Goal: Task Accomplishment & Management: Manage account settings

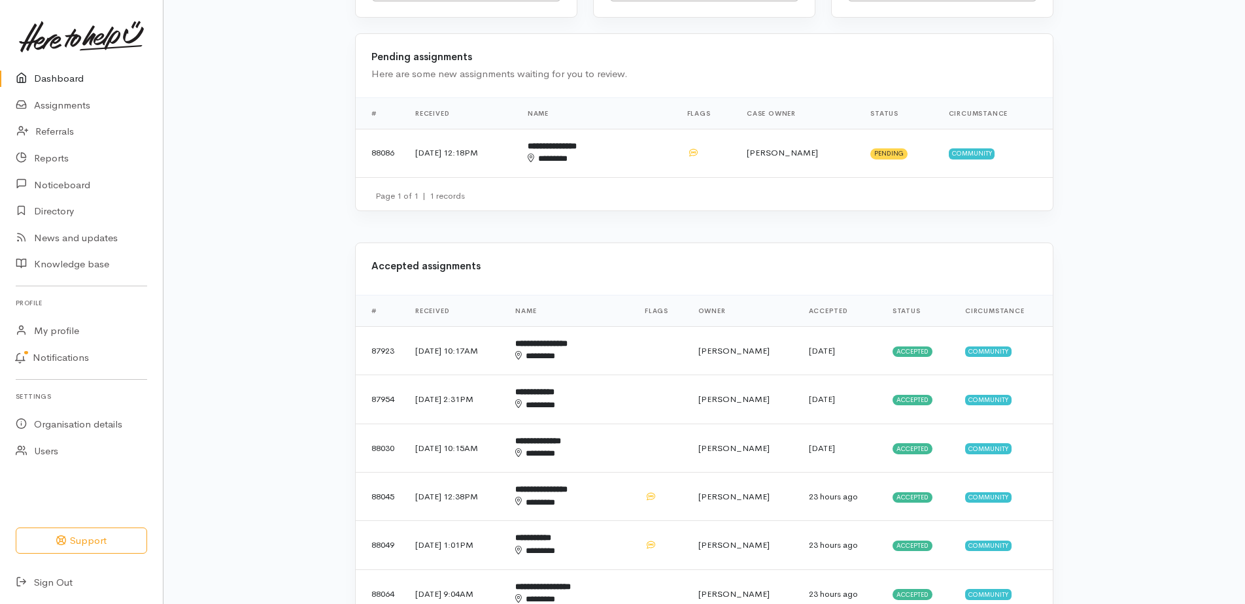
scroll to position [458, 0]
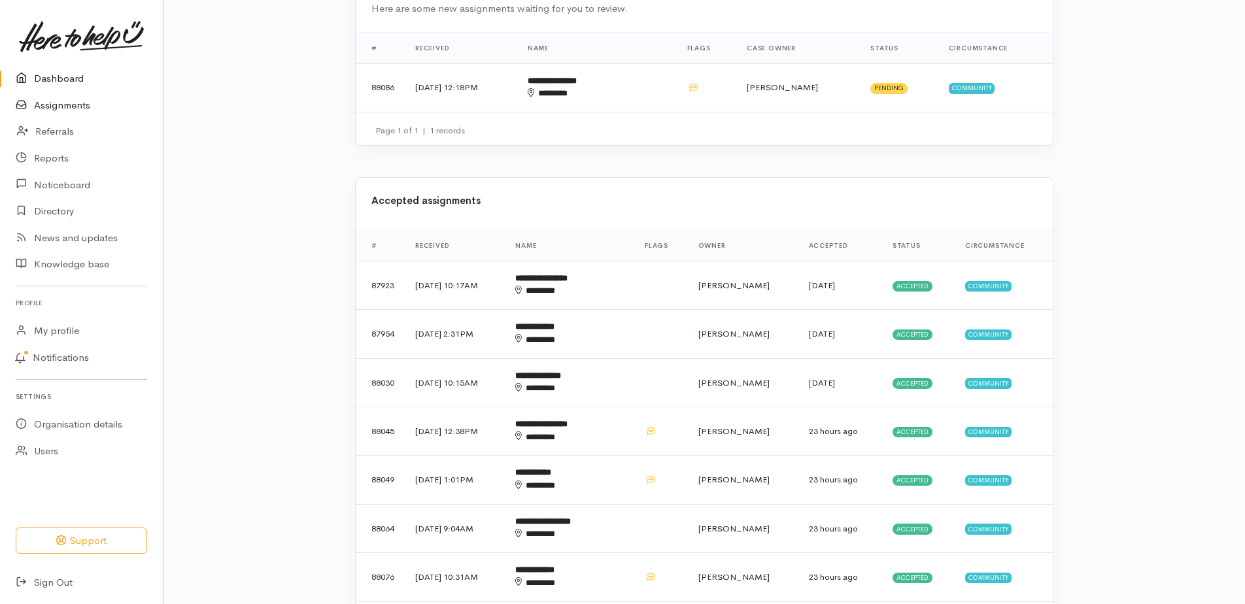
click at [48, 107] on link "Assignments" at bounding box center [81, 105] width 163 height 27
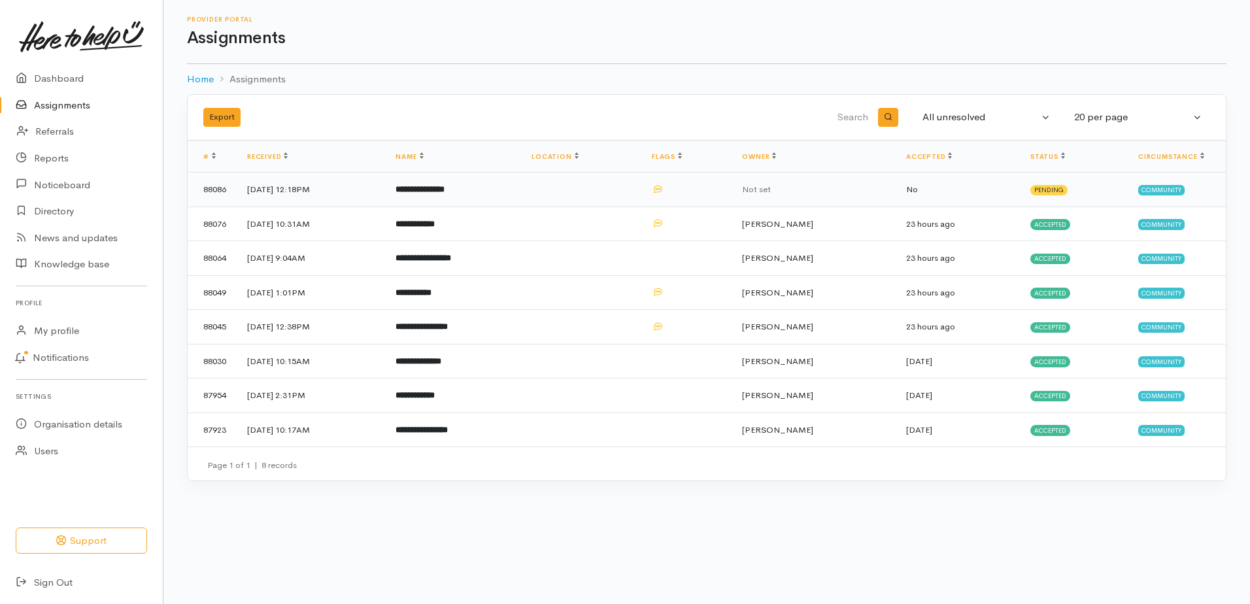
click at [445, 194] on b "**********" at bounding box center [420, 189] width 49 height 9
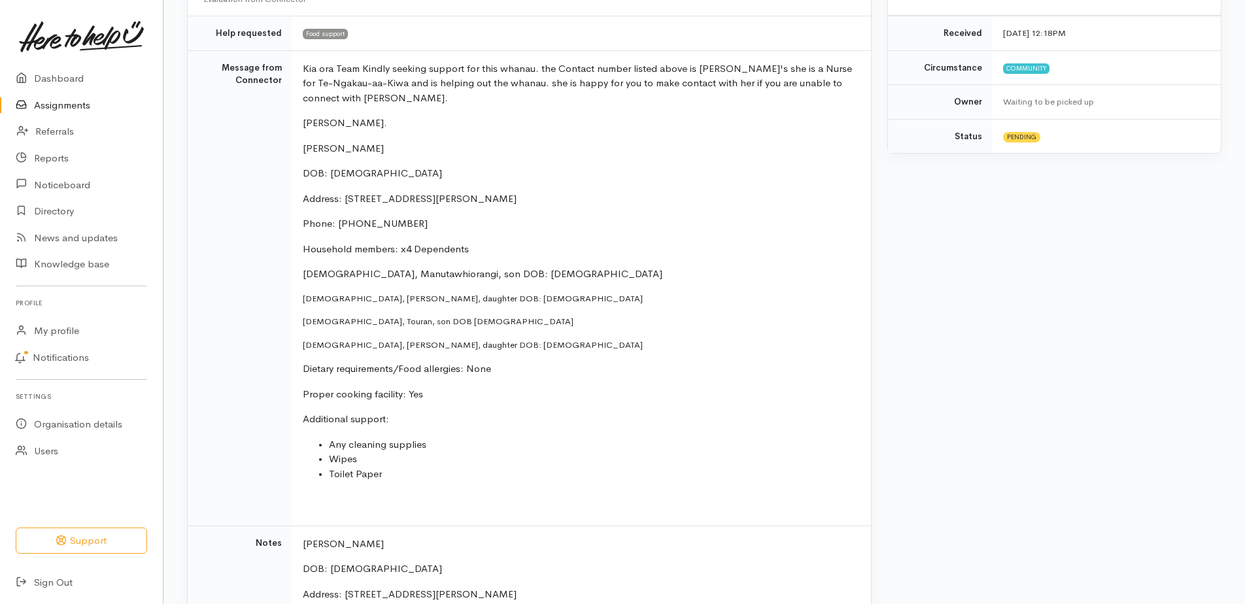
scroll to position [196, 0]
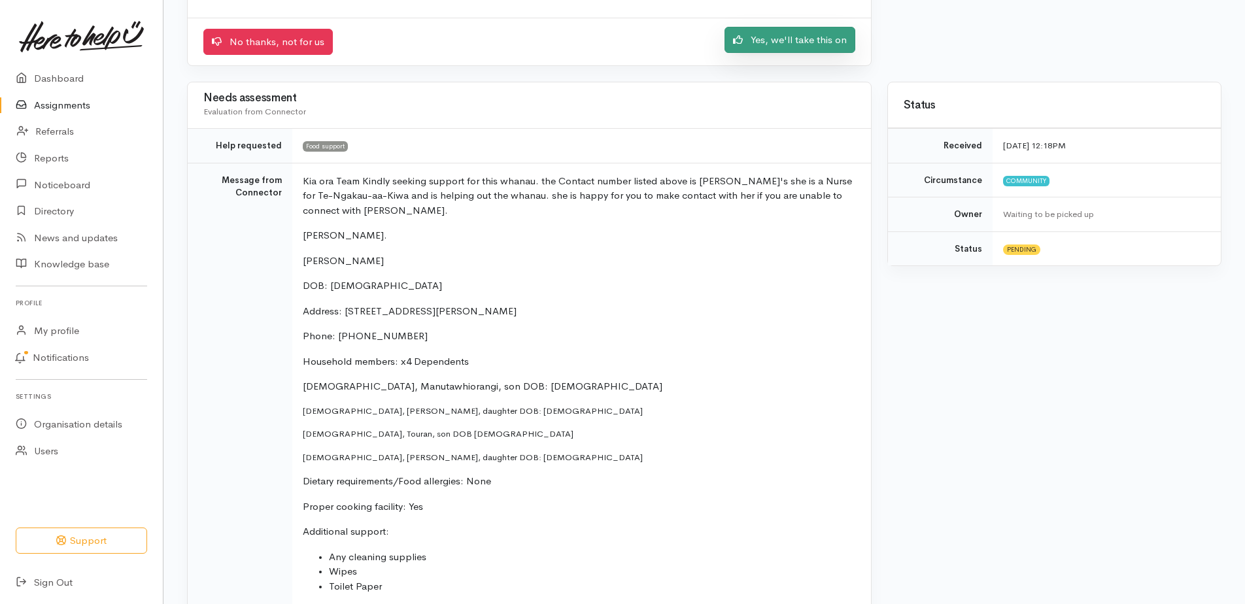
click at [765, 54] on link "Yes, we'll take this on" at bounding box center [789, 40] width 131 height 27
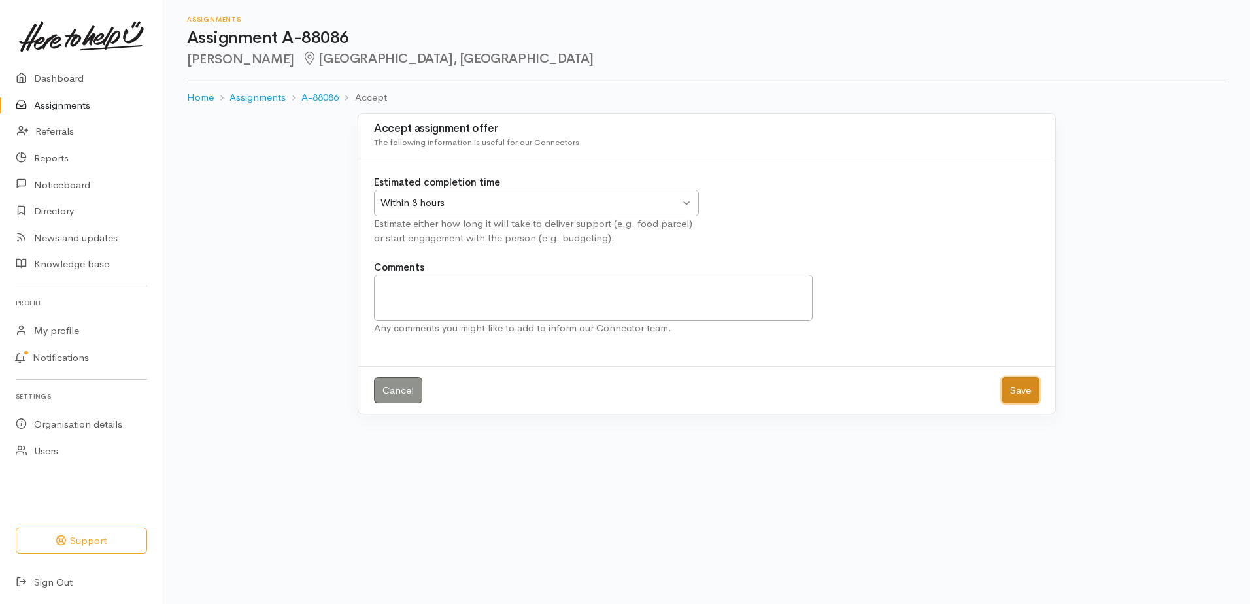
click at [1013, 404] on button "Save" at bounding box center [1021, 390] width 38 height 27
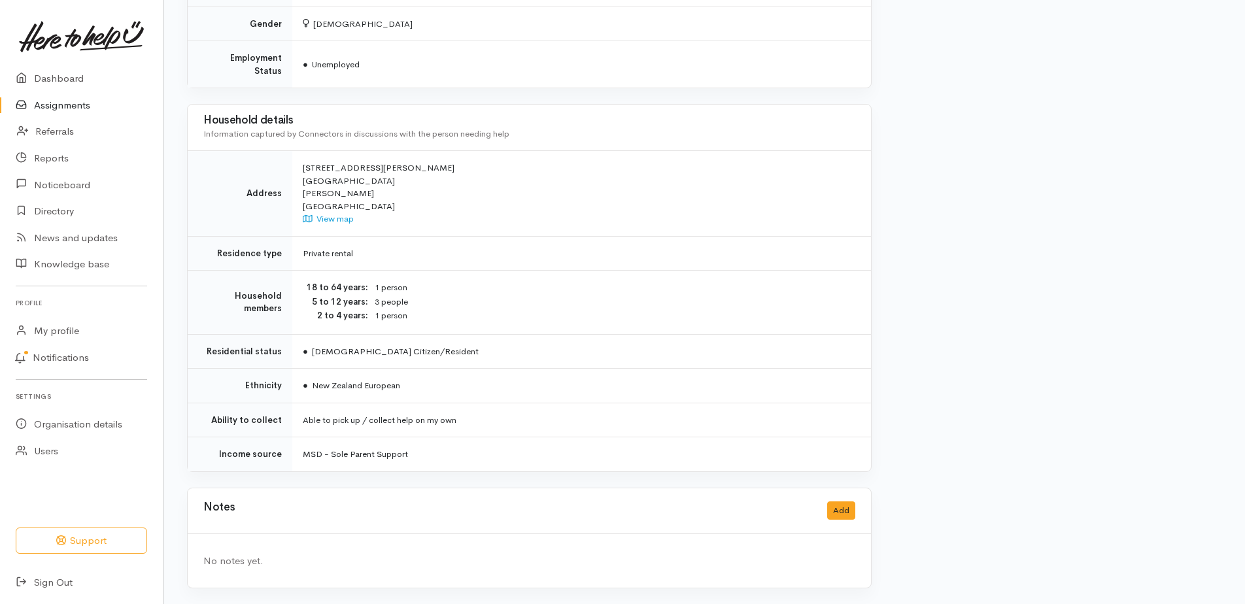
scroll to position [1217, 0]
click at [830, 502] on button "Add" at bounding box center [841, 511] width 28 height 19
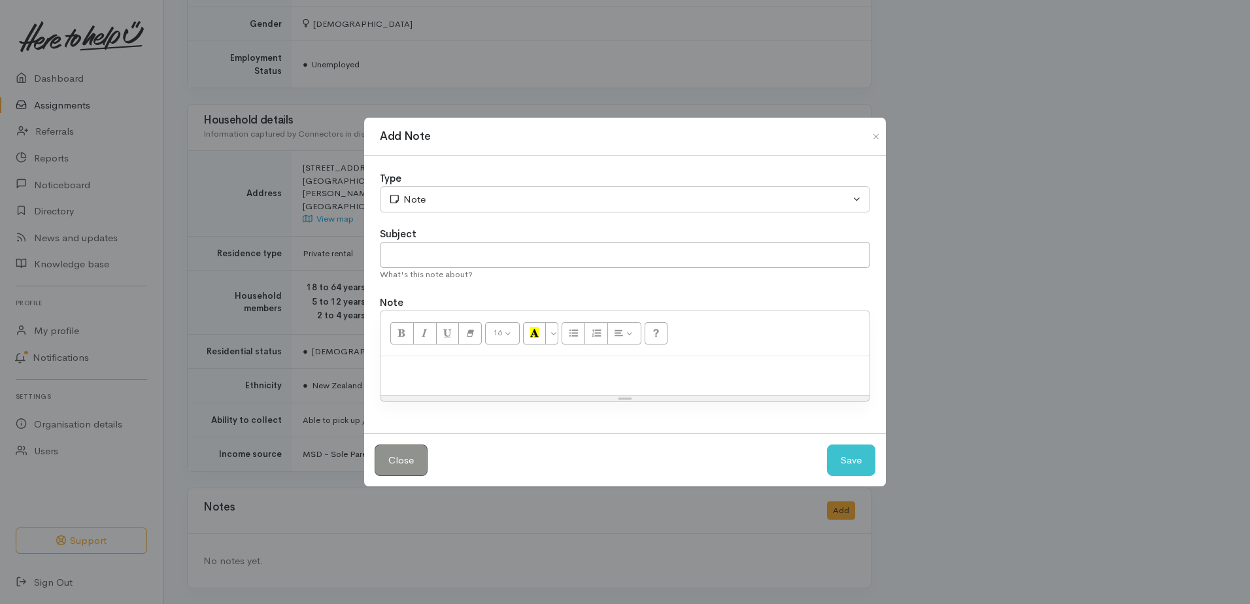
click at [458, 375] on p at bounding box center [625, 370] width 476 height 15
click at [858, 477] on button "Save" at bounding box center [851, 461] width 48 height 32
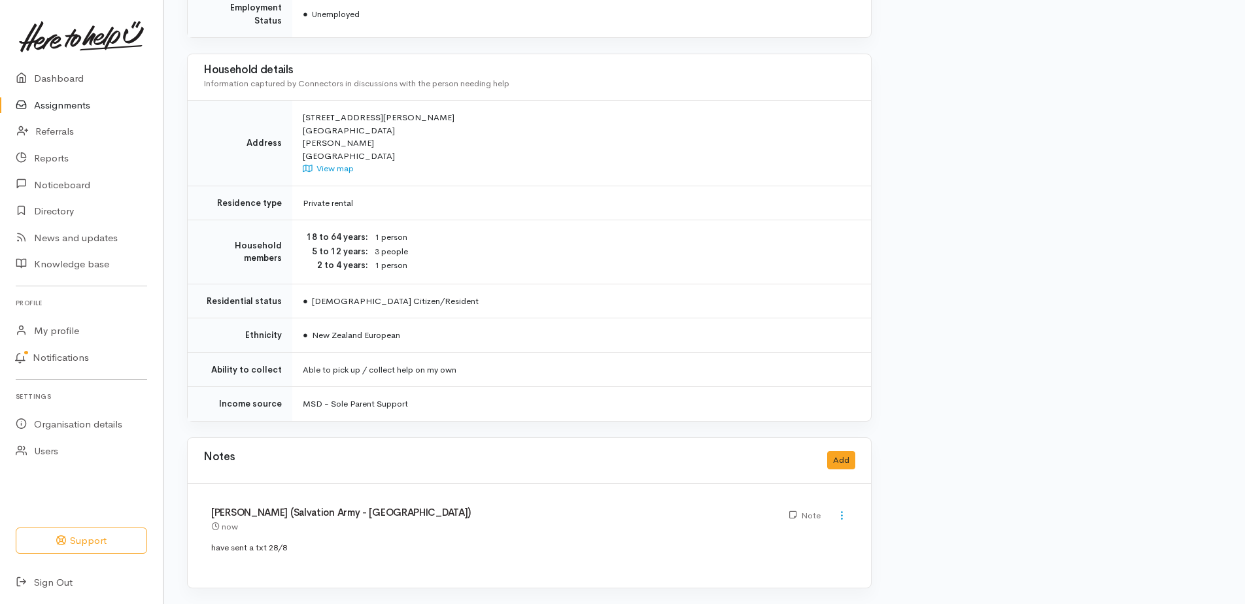
click at [56, 108] on link "Assignments" at bounding box center [81, 105] width 163 height 27
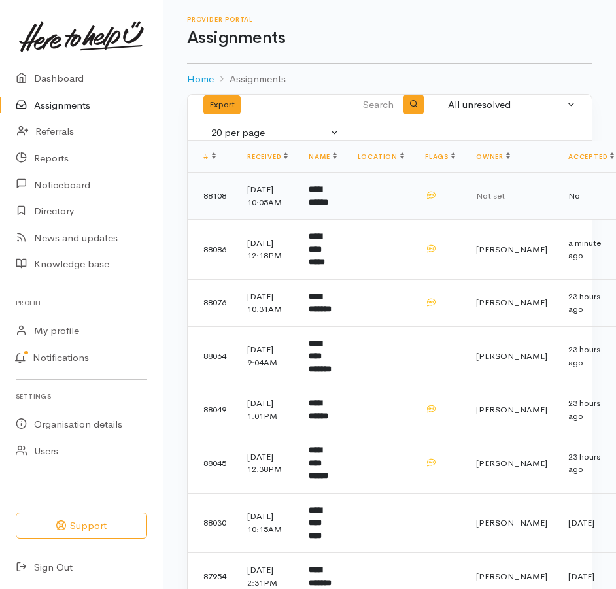
click at [328, 207] on b "**********" at bounding box center [319, 196] width 20 height 22
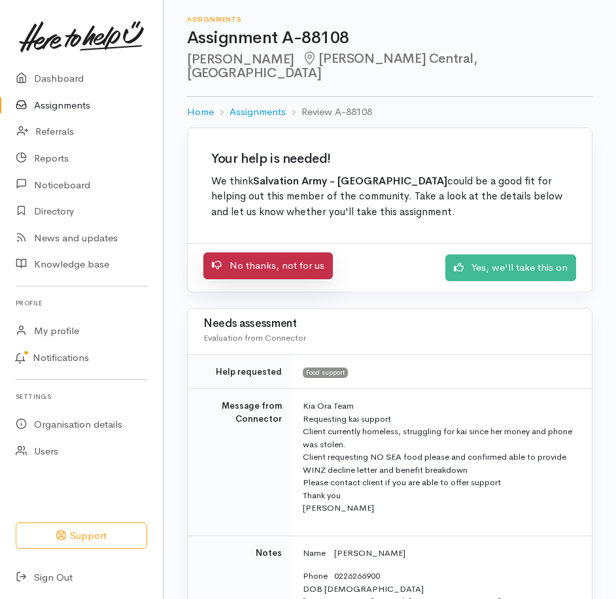
click at [299, 279] on link "No thanks, not for us" at bounding box center [267, 265] width 129 height 27
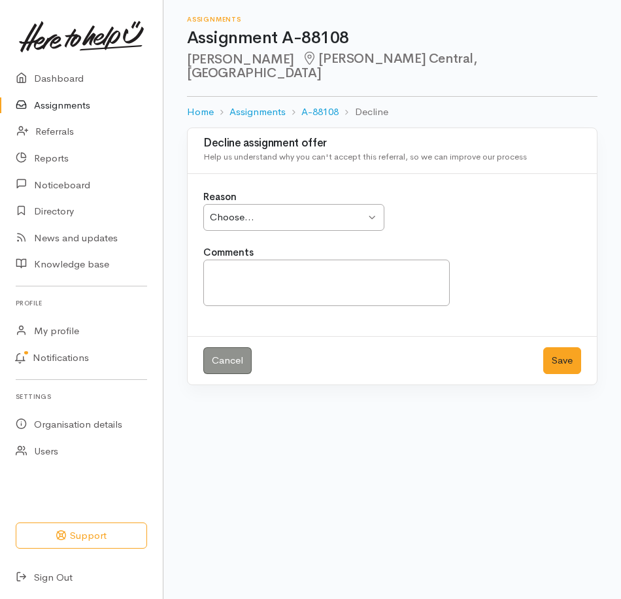
click at [296, 216] on div "Choose..." at bounding box center [288, 217] width 156 height 15
click at [303, 292] on textarea "Comments" at bounding box center [326, 283] width 247 height 46
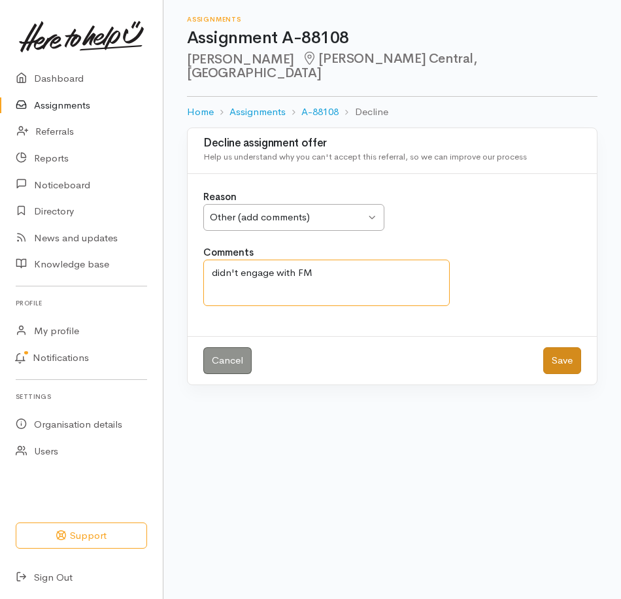
type textarea "didn't engage with FM"
click at [556, 374] on button "Save" at bounding box center [562, 360] width 38 height 27
